Goal: Task Accomplishment & Management: Manage account settings

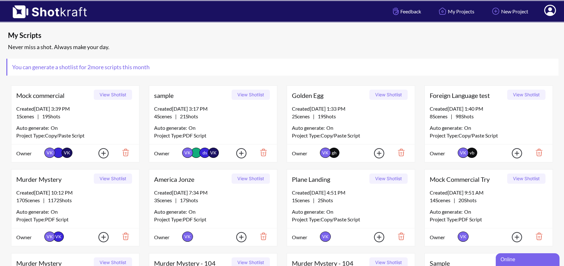
click at [551, 11] on icon at bounding box center [550, 10] width 12 height 11
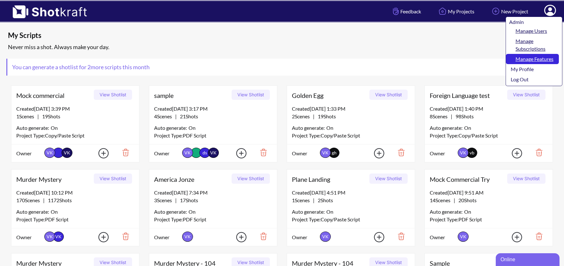
click at [532, 63] on link "Manage Features" at bounding box center [532, 59] width 53 height 10
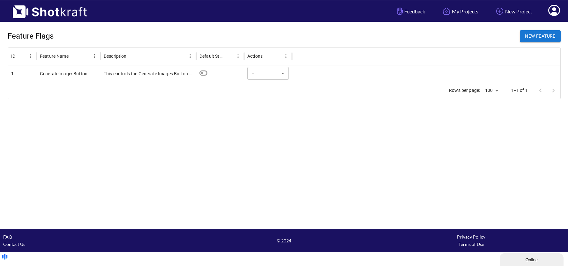
click at [331, 72] on div at bounding box center [426, 73] width 268 height 17
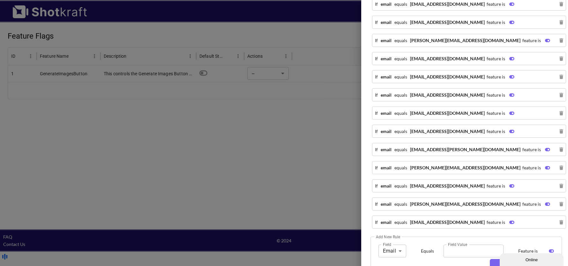
scroll to position [534, 0]
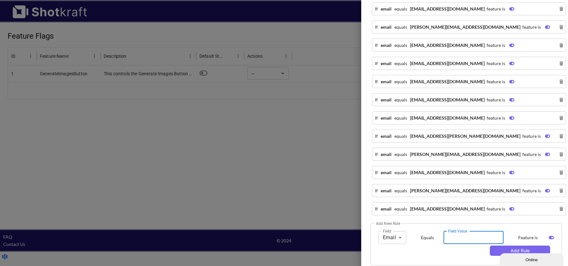
click at [458, 231] on input "Field Value" at bounding box center [473, 237] width 60 height 13
paste input "**********"
type input "**********"
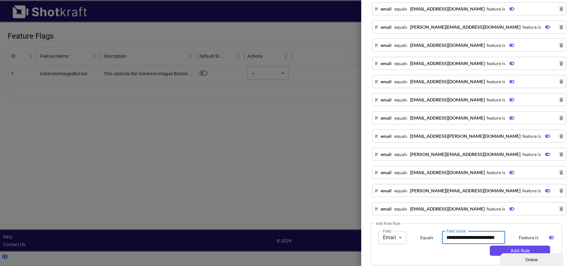
click at [510, 246] on button "Add Rule" at bounding box center [520, 251] width 60 height 10
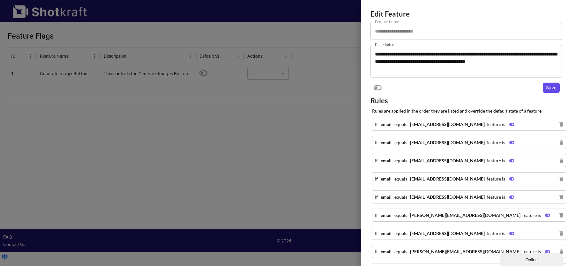
click at [548, 87] on button "Save" at bounding box center [551, 88] width 17 height 10
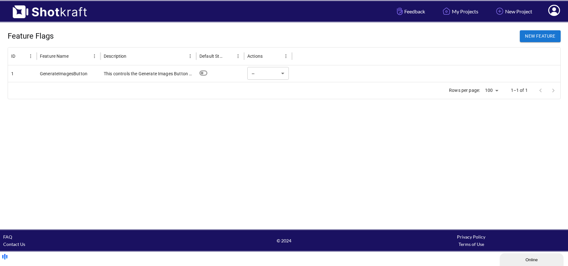
click at [557, 11] on icon at bounding box center [554, 10] width 12 height 11
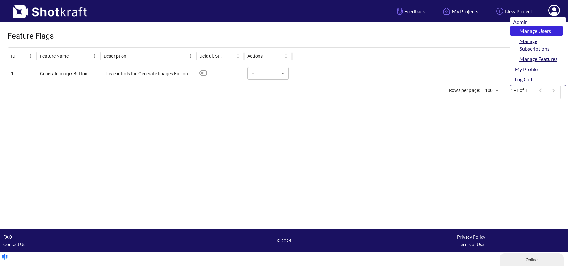
click at [545, 30] on link "Manage Users" at bounding box center [536, 31] width 53 height 10
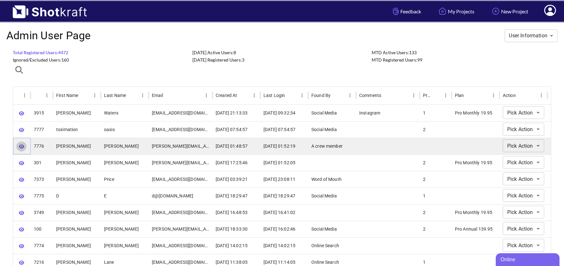
click at [21, 146] on icon "button" at bounding box center [21, 147] width 5 height 4
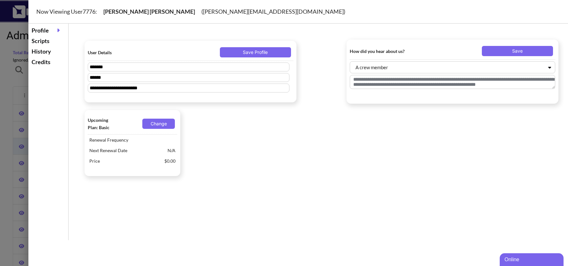
click at [48, 40] on div "Scripts" at bounding box center [48, 41] width 37 height 11
